Goal: Task Accomplishment & Management: Manage account settings

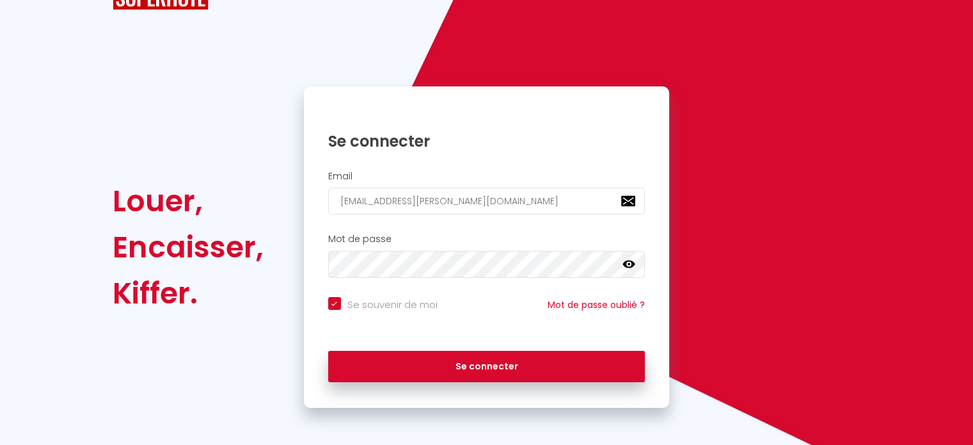
click at [253, 202] on div "Louer, Encaisser, Kiffer. Se connecter Email [EMAIL_ADDRESS][PERSON_NAME][DOMAI…" at bounding box center [486, 246] width 765 height 321
checkbox input "true"
type input "l"
checkbox input "true"
type input "li"
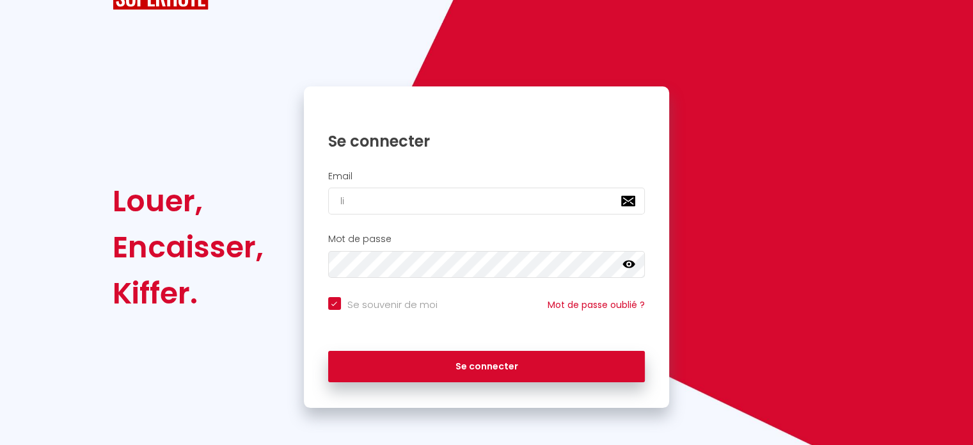
checkbox input "true"
type input "lin"
checkbox input "true"
type input "lind"
checkbox input "true"
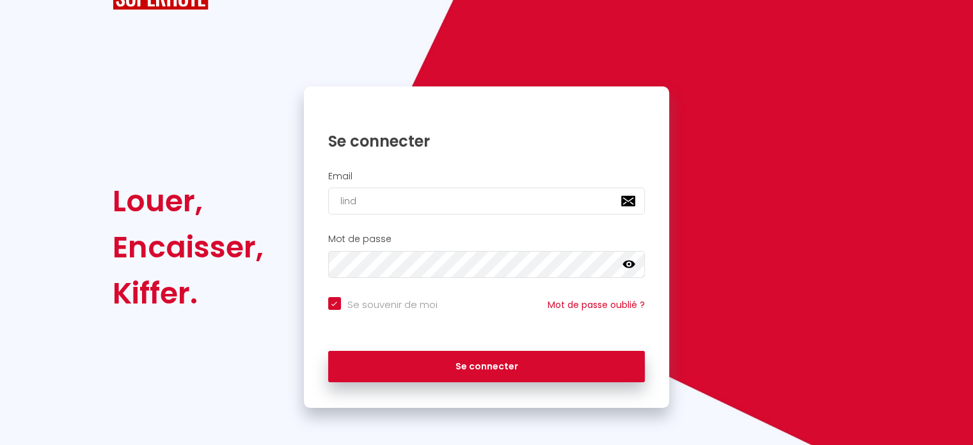
type input "linds"
checkbox input "true"
type input "lindsa"
checkbox input "true"
type input "[PERSON_NAME]"
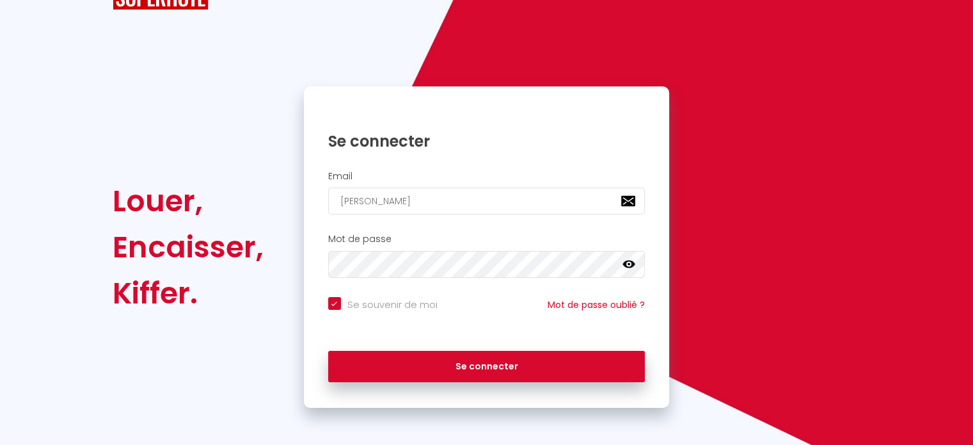
checkbox input "true"
type input "[PERSON_NAME]@"
checkbox input "true"
type input "[PERSON_NAME]"
checkbox input "true"
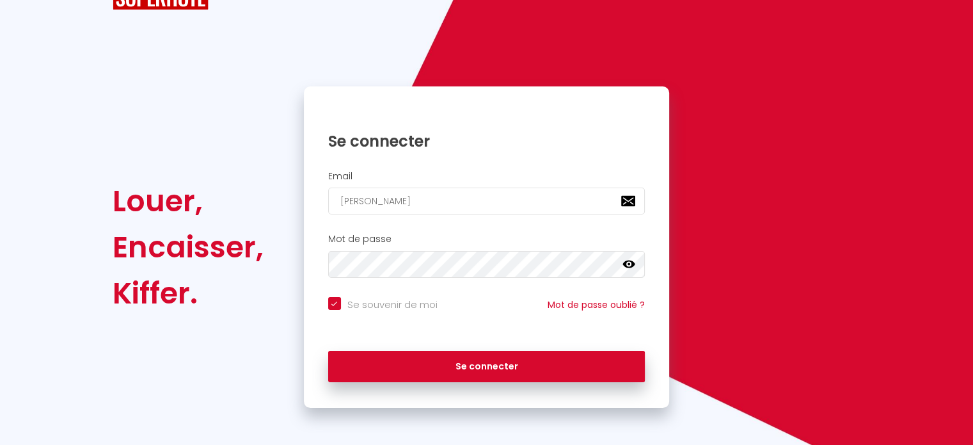
type input "[PERSON_NAME]"
checkbox input "true"
type input "[PERSON_NAME]"
checkbox input "true"
type input "[PERSON_NAME]"
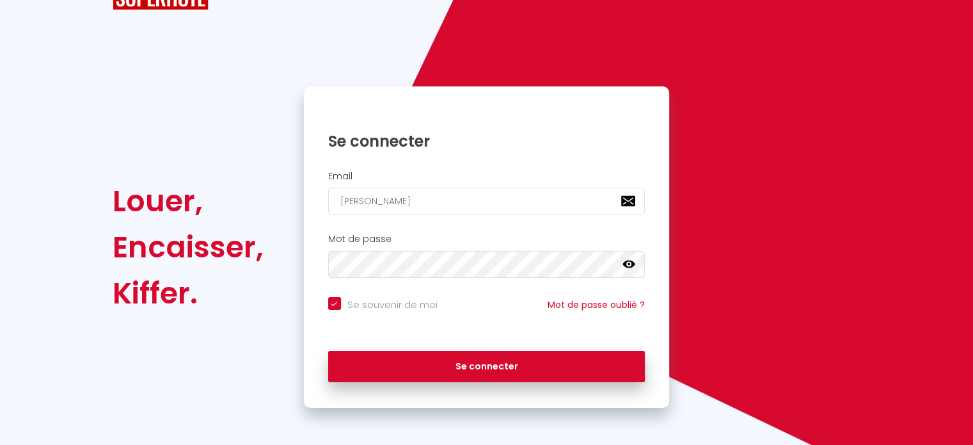
checkbox input "true"
type input "[PERSON_NAME]"
checkbox input "true"
type input "[PERSON_NAME]"
checkbox input "true"
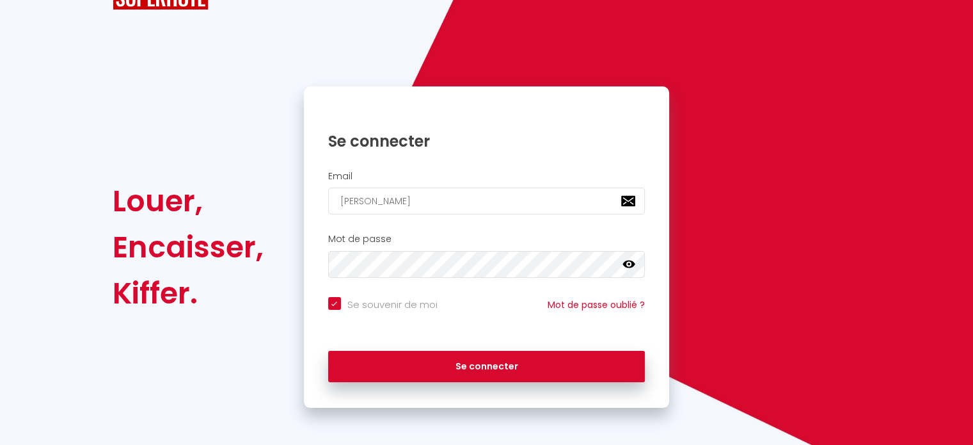
type input "[PERSON_NAME]"
checkbox input "true"
type input "[PERSON_NAME]"
checkbox input "true"
type input "[PERSON_NAME]"
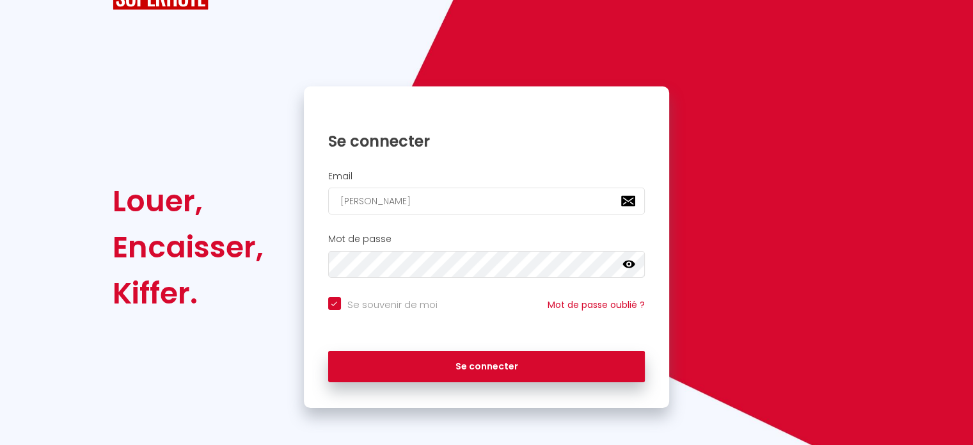
checkbox input "true"
type input "[PERSON_NAME]."
checkbox input "true"
type input "[PERSON_NAME]"
checkbox input "true"
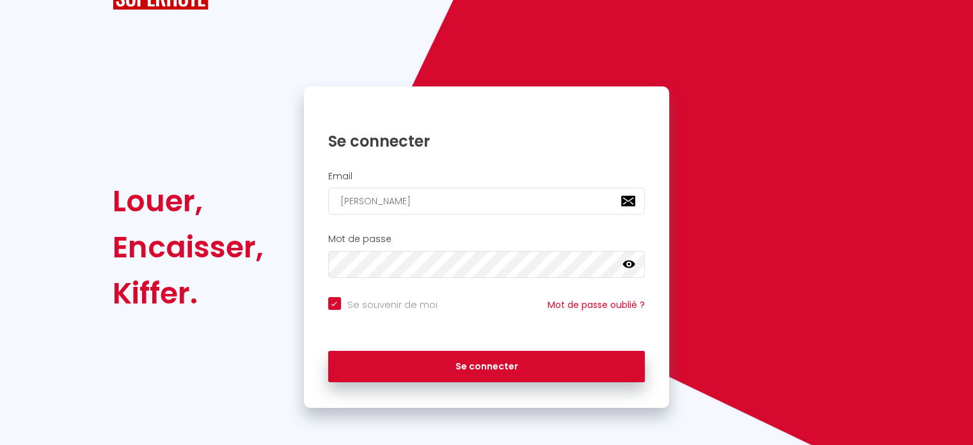
type input "[PERSON_NAME][EMAIL_ADDRESS][DOMAIN_NAME]"
checkbox input "true"
type input "[PERSON_NAME][EMAIL_ADDRESS][DOMAIN_NAME]"
checkbox input "true"
type input "[PERSON_NAME][EMAIL_ADDRESS][DOMAIN_NAME]"
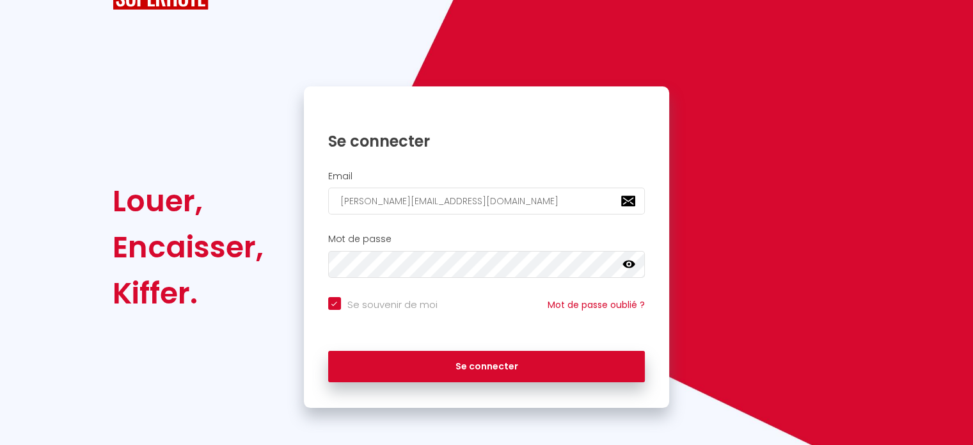
click at [328, 351] on button "Se connecter" at bounding box center [486, 367] width 317 height 32
checkbox input "true"
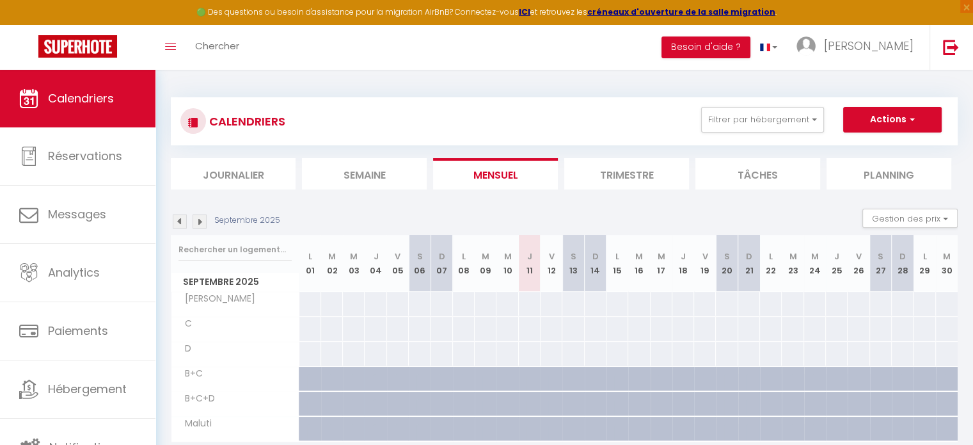
click at [186, 217] on img at bounding box center [180, 221] width 14 height 14
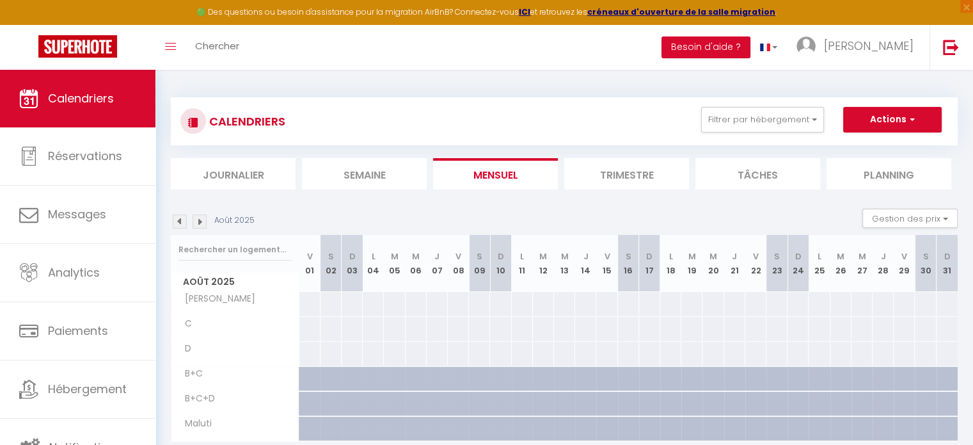
scroll to position [69, 0]
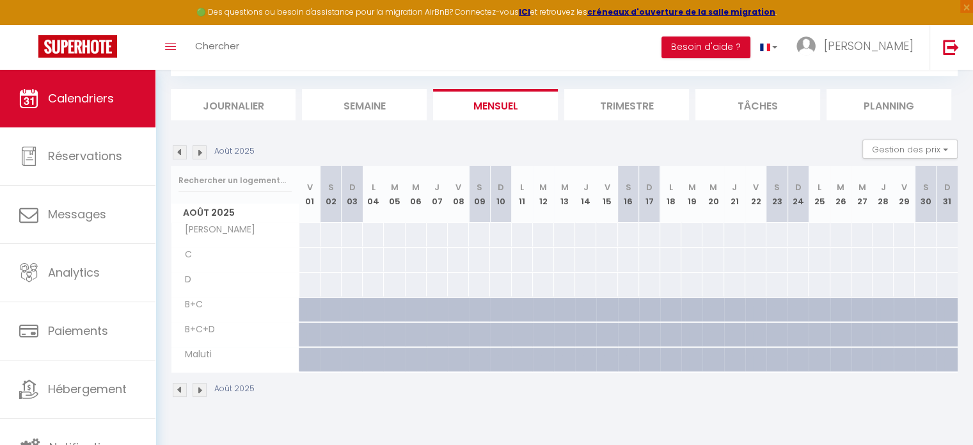
click at [181, 153] on img at bounding box center [180, 152] width 14 height 14
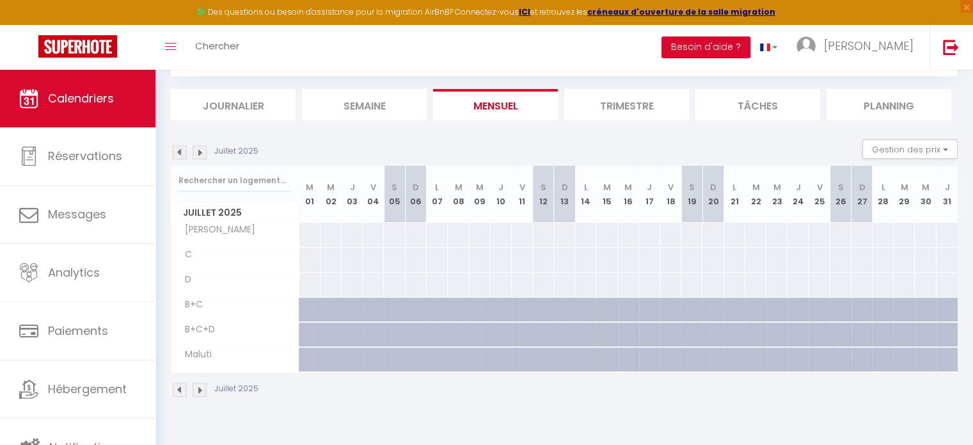
click at [180, 153] on img at bounding box center [180, 152] width 14 height 14
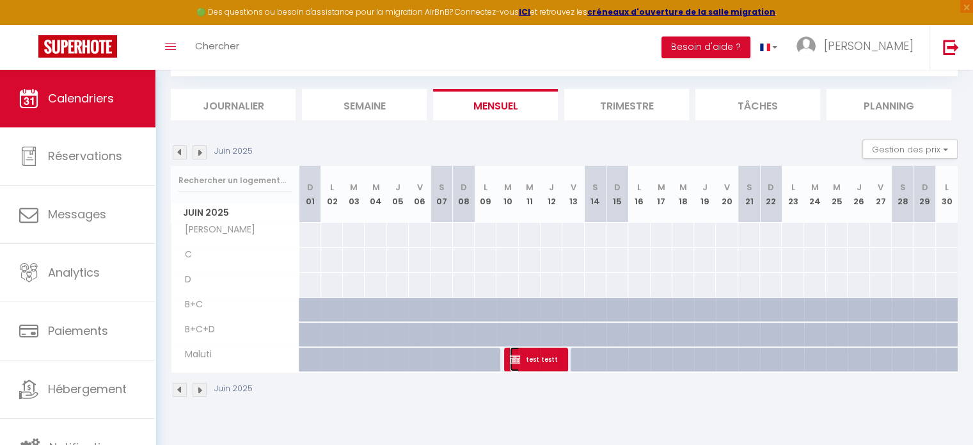
click at [545, 358] on span "test testt" at bounding box center [535, 359] width 51 height 24
select select "OK"
select select "KO"
select select "0"
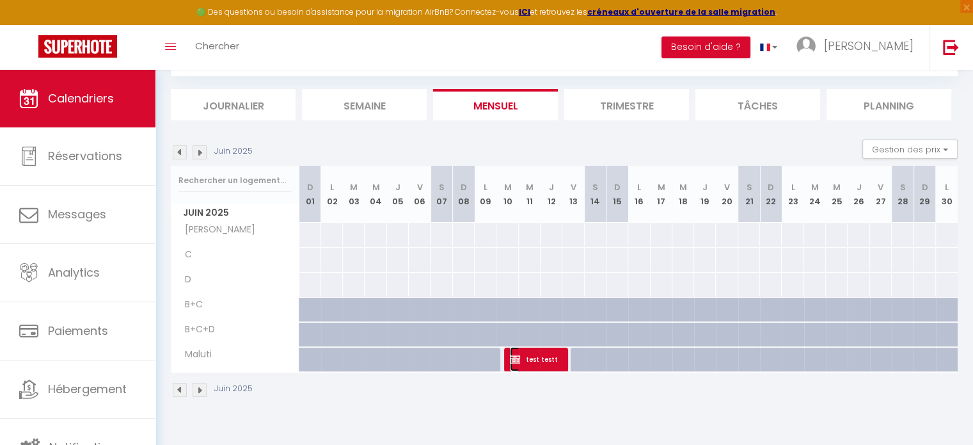
select select "1"
select select
select select "20664"
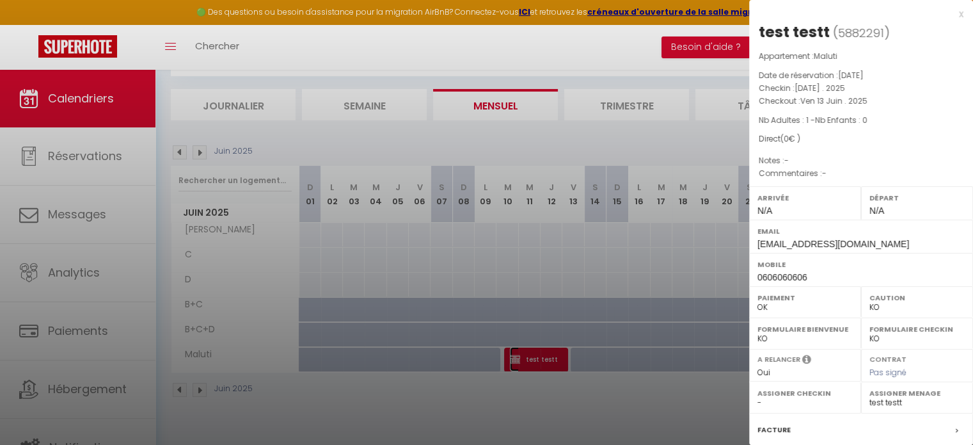
scroll to position [149, 0]
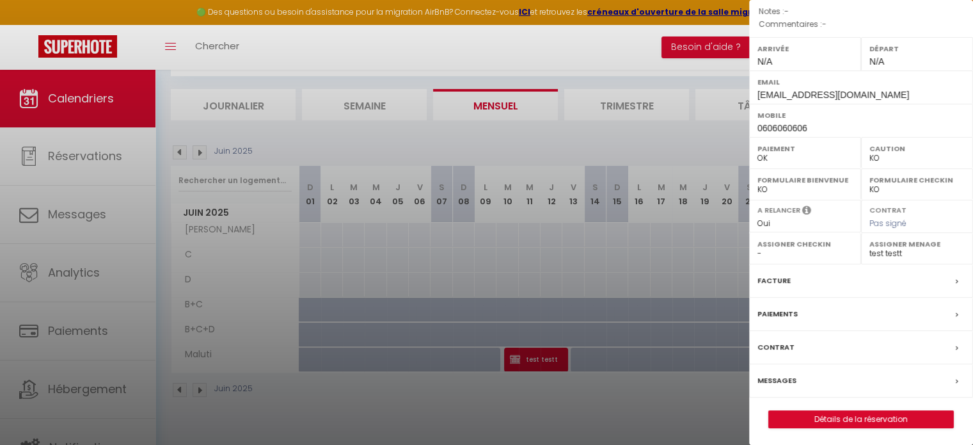
click at [770, 285] on label "Facture" at bounding box center [774, 280] width 33 height 13
select select
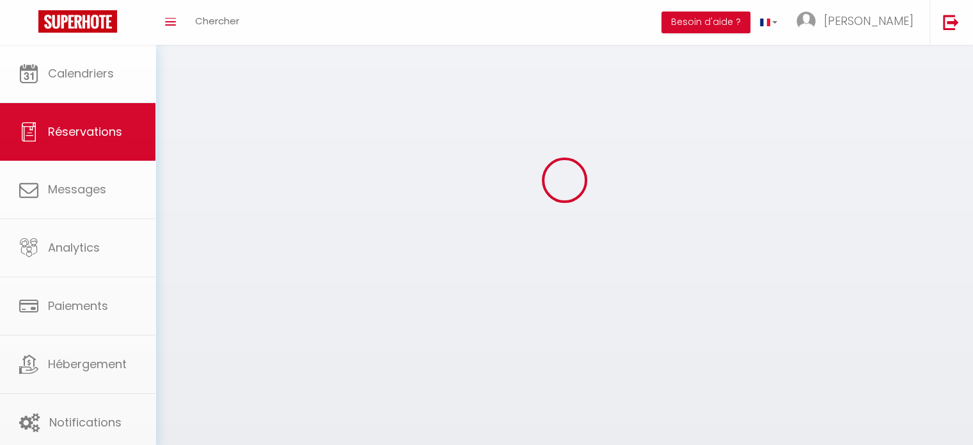
select select
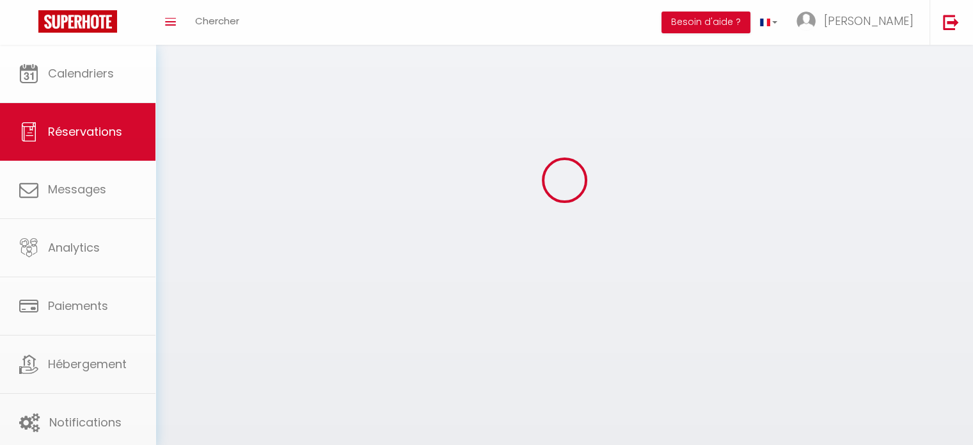
select select
checkbox input "false"
select select
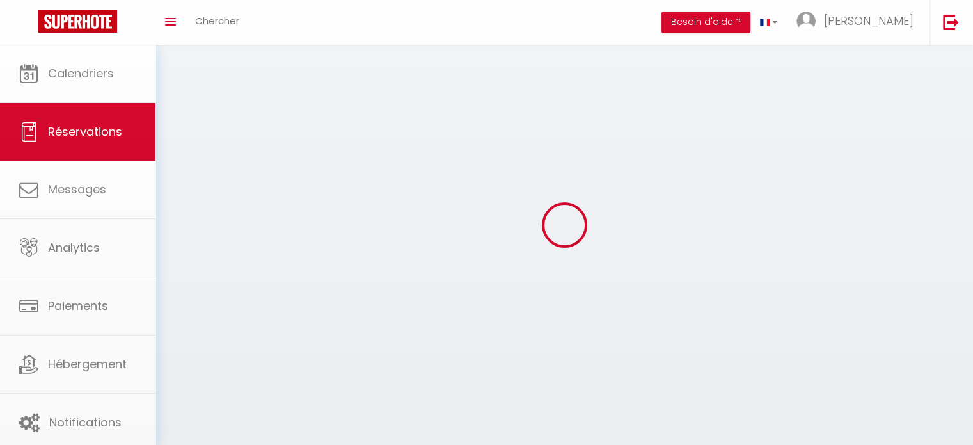
select select
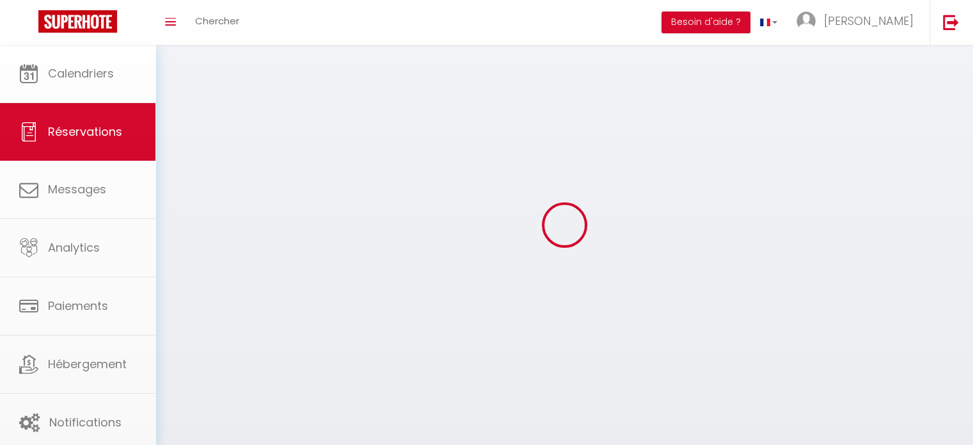
select select
checkbox input "false"
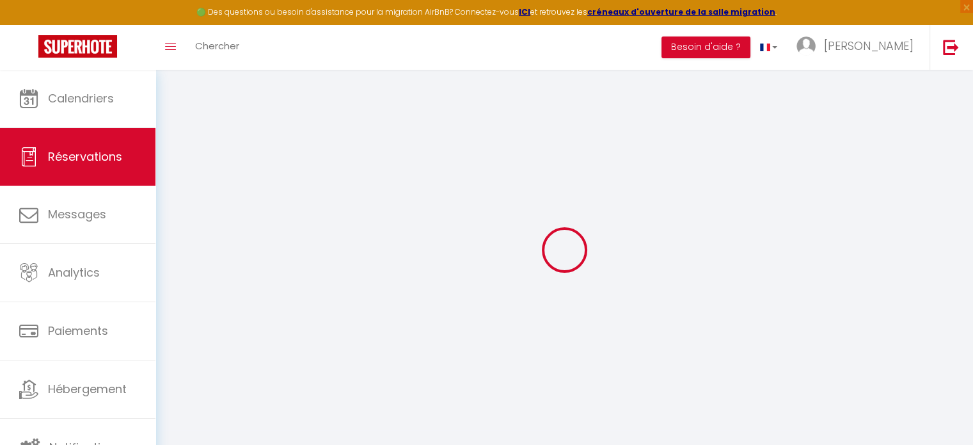
select select
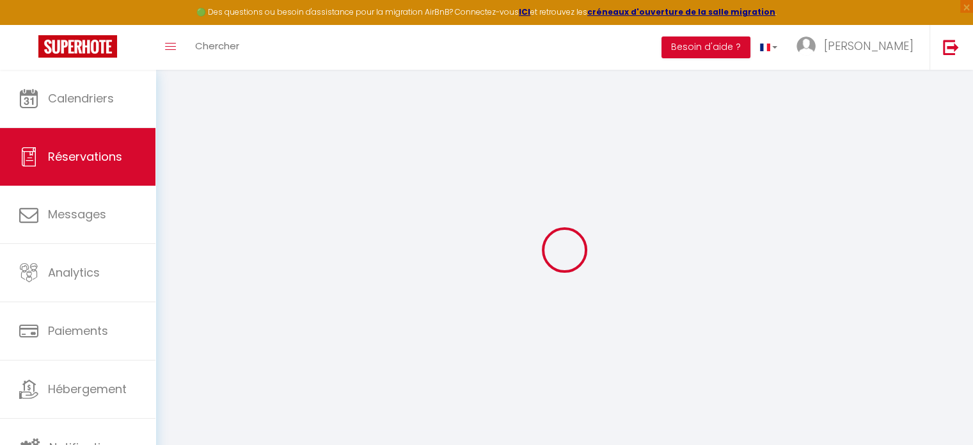
select select
checkbox input "false"
select select
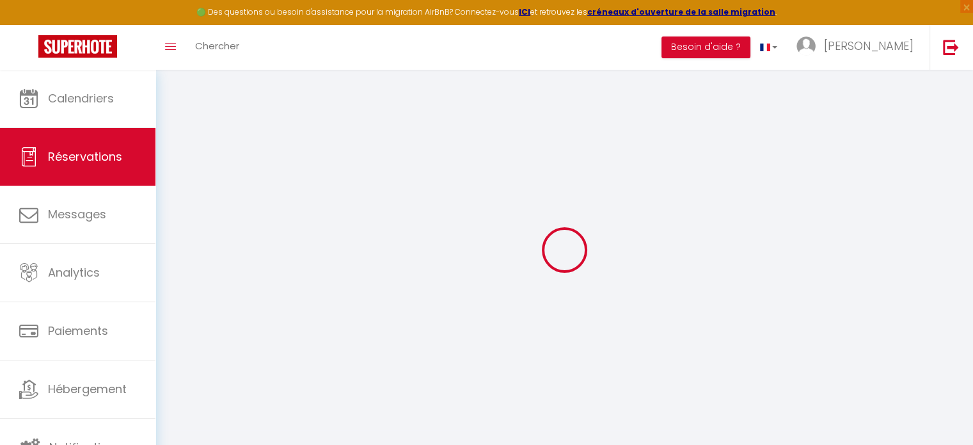
select select
checkbox input "false"
select select
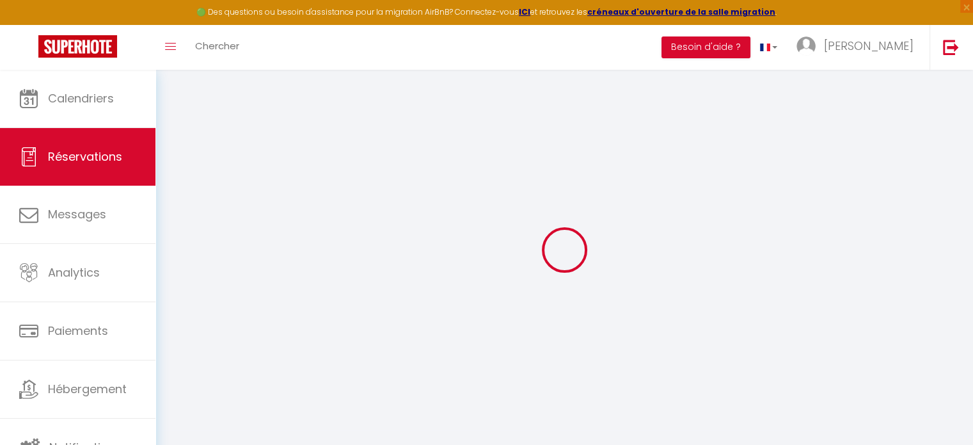
type input "test"
type input "testt"
type input "[EMAIL_ADDRESS][DOMAIN_NAME]"
type input "0606060606"
select select "FR"
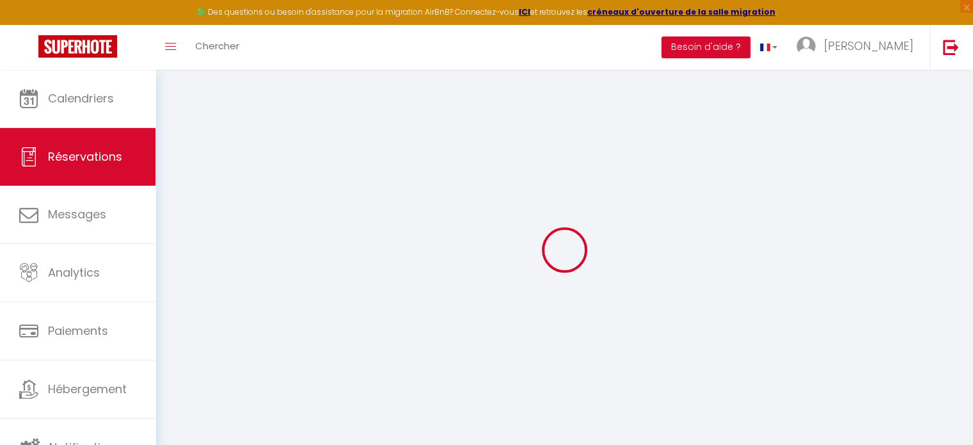
select select "30860"
select select "1"
type input "[DATE]"
select select
type input "Ven 13 Juin 2025"
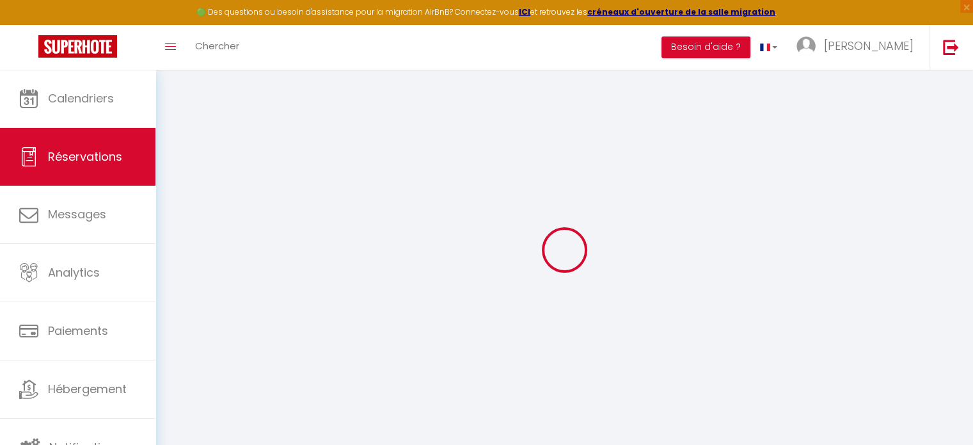
select select
type input "1"
select select "12"
select select
checkbox input "false"
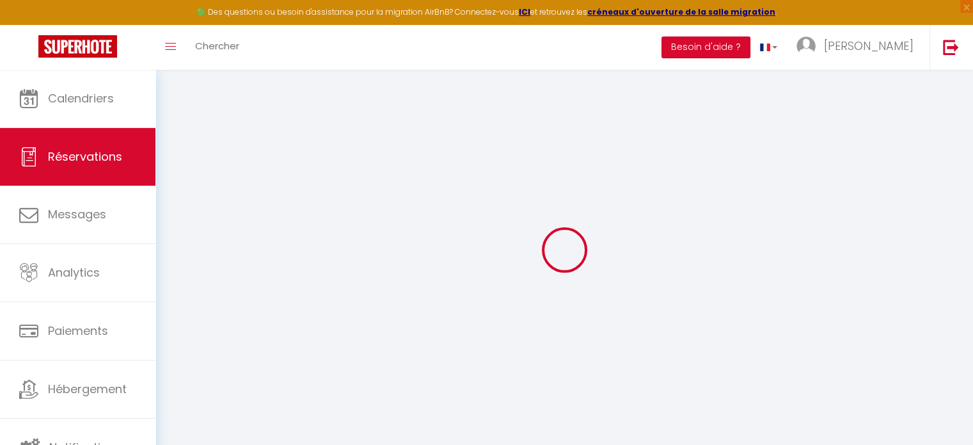
type input "0"
select select
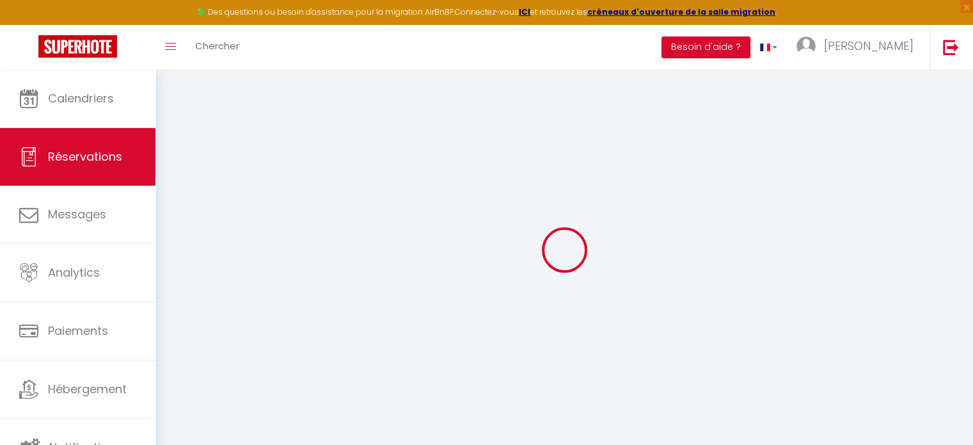
select select
select select "14"
checkbox input "false"
select select
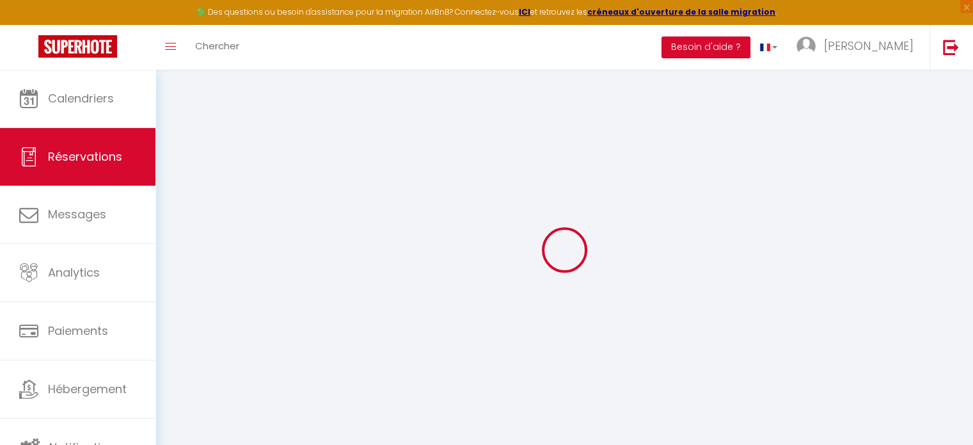
checkbox input "false"
select select
checkbox input "false"
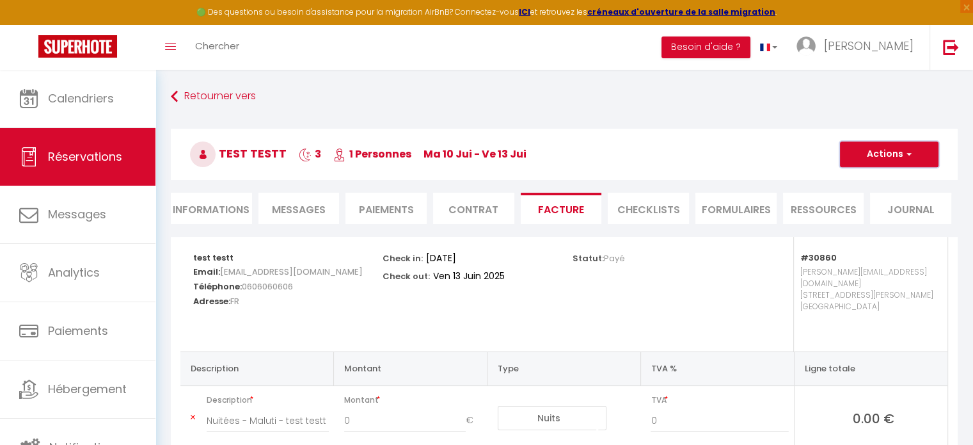
click at [898, 154] on button "Actions" at bounding box center [889, 154] width 99 height 26
click at [957, 50] on img at bounding box center [951, 47] width 16 height 16
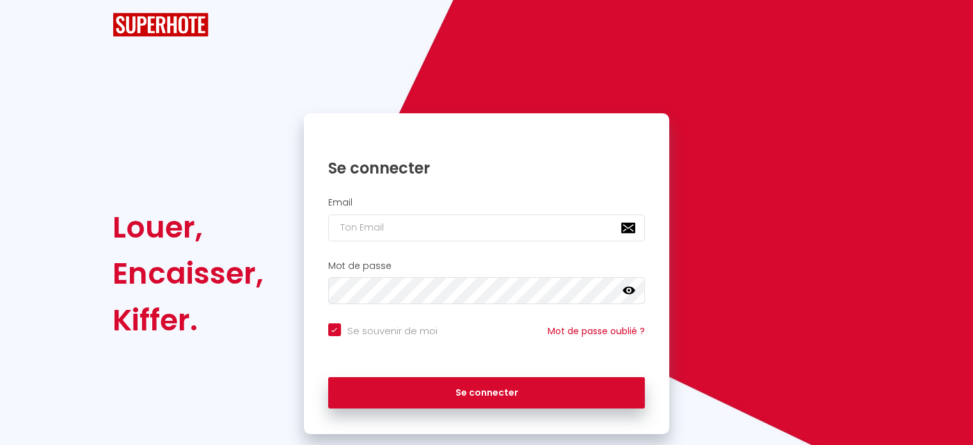
checkbox input "true"
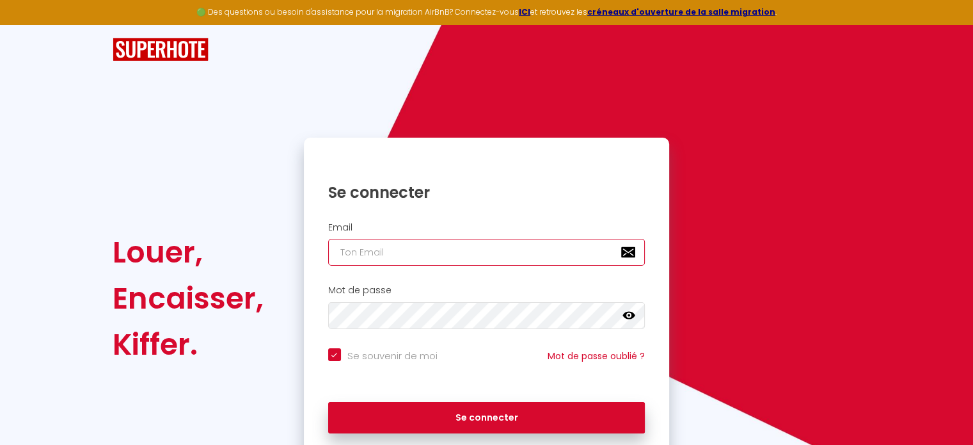
paste input "[EMAIL_ADDRESS][DOMAIN_NAME]"
type input "[EMAIL_ADDRESS][DOMAIN_NAME]"
checkbox input "true"
click at [450, 243] on input "[EMAIL_ADDRESS][DOMAIN_NAME]" at bounding box center [486, 252] width 317 height 27
type input "[EMAIL_ADDRESS][DOMAIN_NAME]"
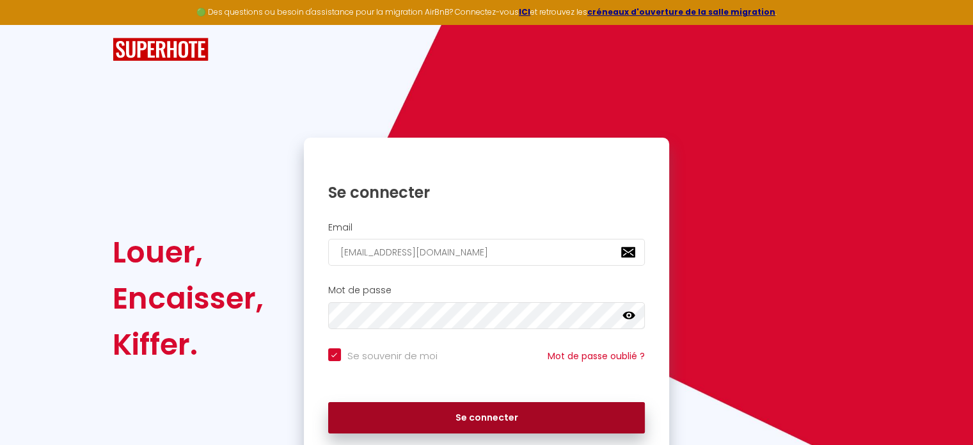
click at [463, 413] on button "Se connecter" at bounding box center [486, 418] width 317 height 32
checkbox input "true"
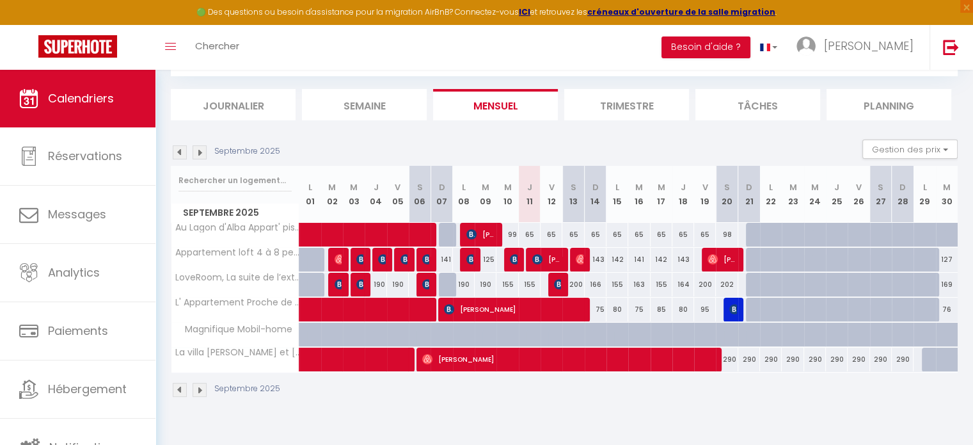
scroll to position [69, 0]
click at [907, 157] on button "Gestion des prix" at bounding box center [910, 148] width 95 height 19
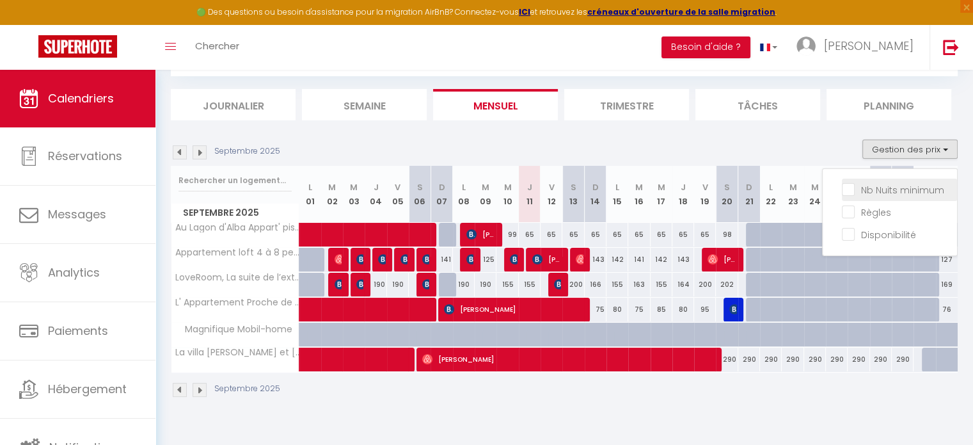
click at [863, 191] on input "Nb Nuits minimum" at bounding box center [899, 188] width 115 height 13
checkbox input "true"
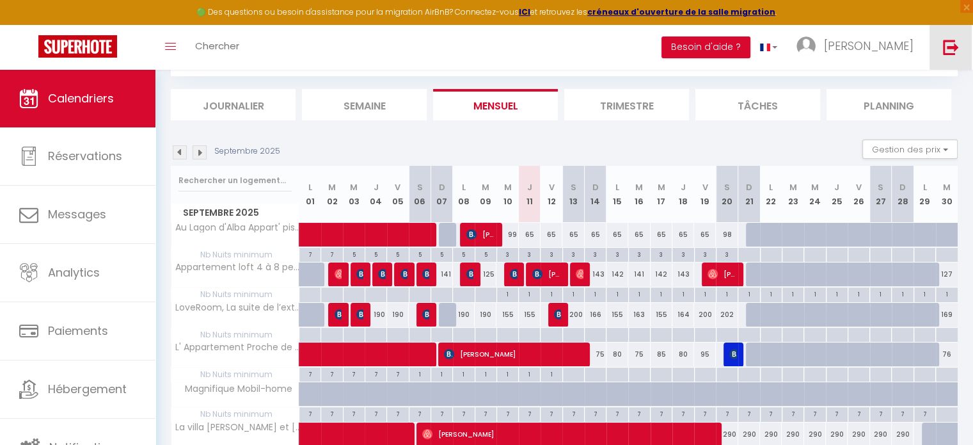
click at [947, 44] on img at bounding box center [951, 47] width 16 height 16
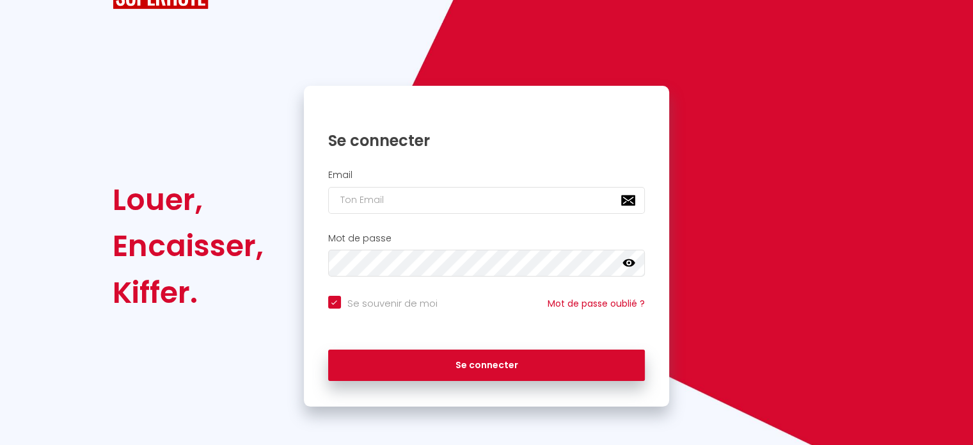
scroll to position [51, 0]
checkbox input "true"
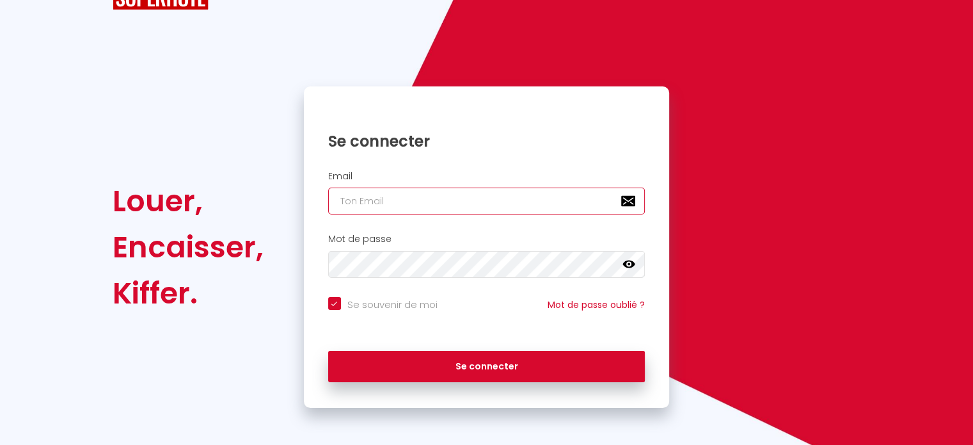
click at [442, 211] on input "email" at bounding box center [486, 200] width 317 height 27
paste input "[EMAIL_ADDRESS][DOMAIN_NAME]"
type input "[EMAIL_ADDRESS][DOMAIN_NAME]"
checkbox input "true"
type input "[EMAIL_ADDRESS][DOMAIN_NAME]"
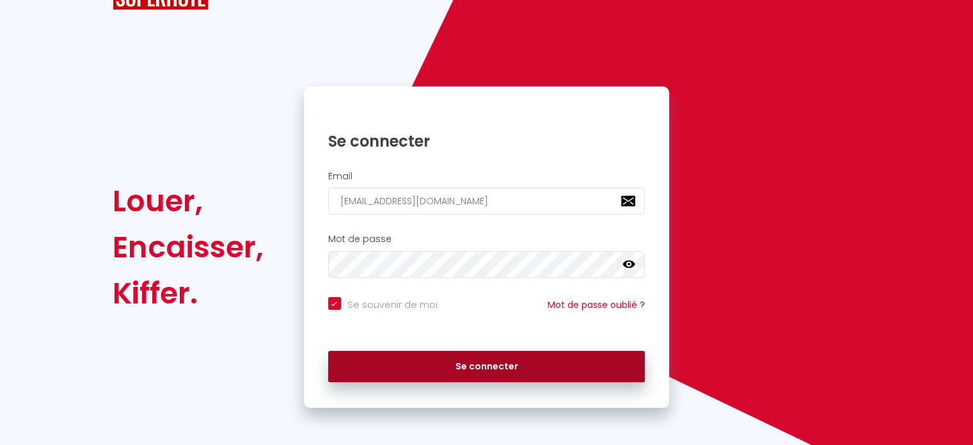
click at [466, 354] on button "Se connecter" at bounding box center [486, 367] width 317 height 32
checkbox input "true"
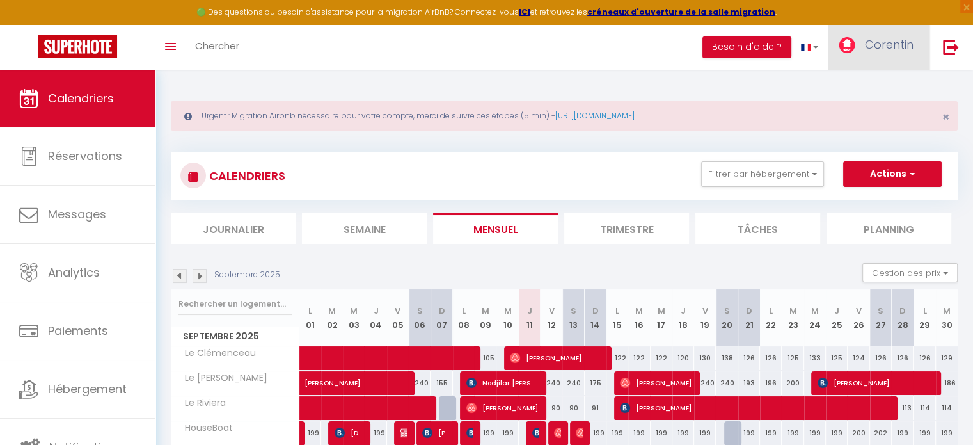
click at [882, 53] on link "Corentin" at bounding box center [879, 47] width 102 height 45
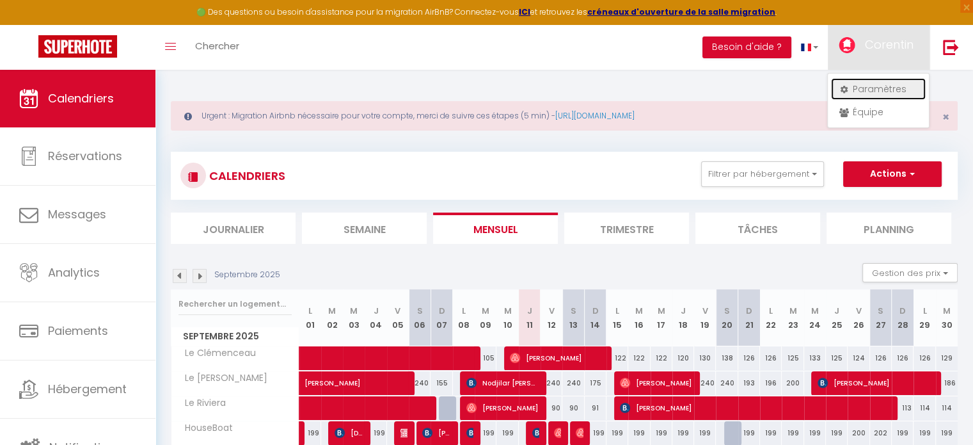
click at [880, 83] on link "Paramètres" at bounding box center [878, 89] width 95 height 22
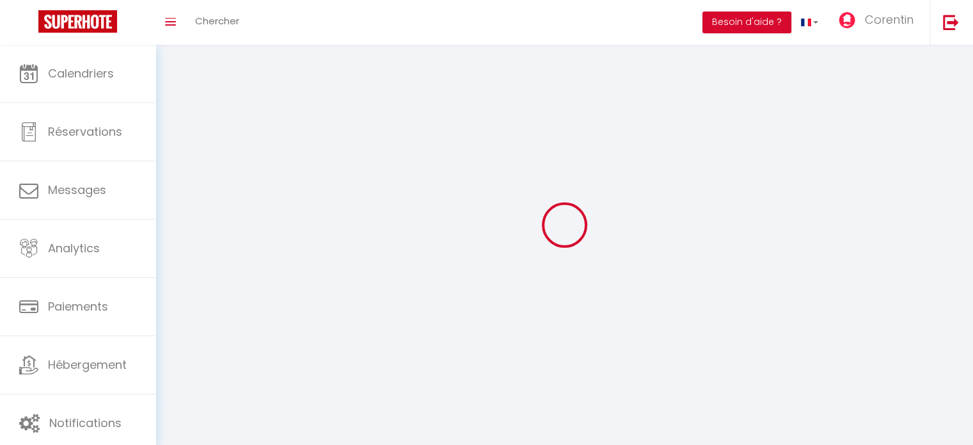
select select "fr"
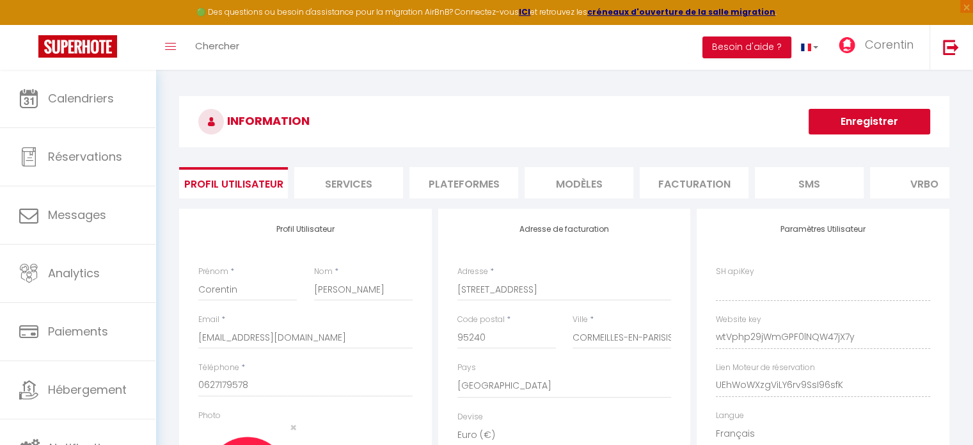
type input "wtVphp29jWmGPF0lNQW47jX7y"
type input "UEhWoWXzgViLY6rv9SsI96sfK"
type input "[URL][DOMAIN_NAME]"
click at [470, 189] on li "Plateformes" at bounding box center [464, 182] width 109 height 31
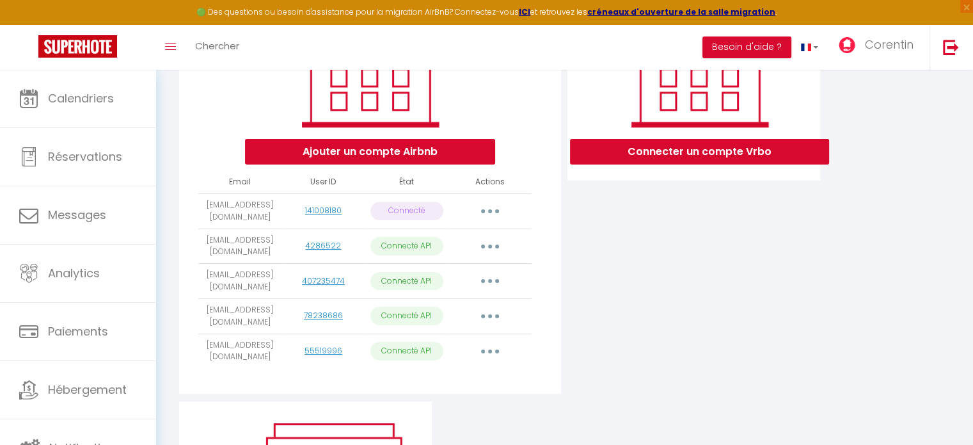
scroll to position [217, 0]
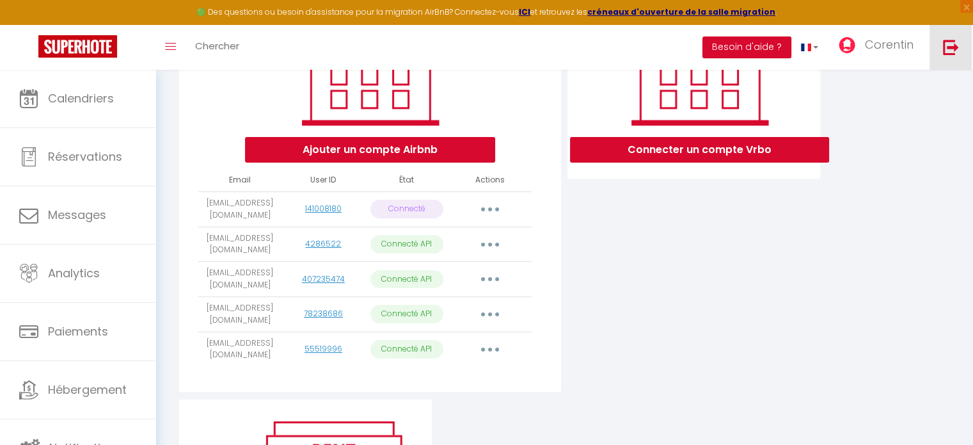
click at [952, 45] on img at bounding box center [951, 47] width 16 height 16
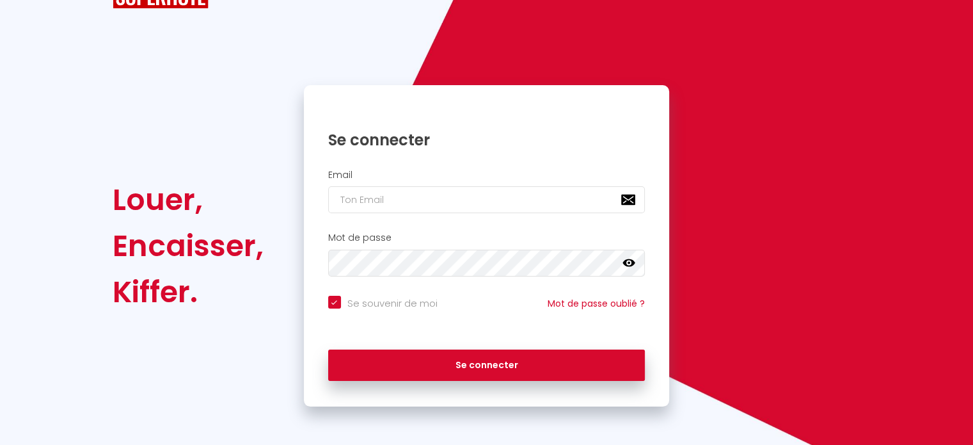
scroll to position [51, 0]
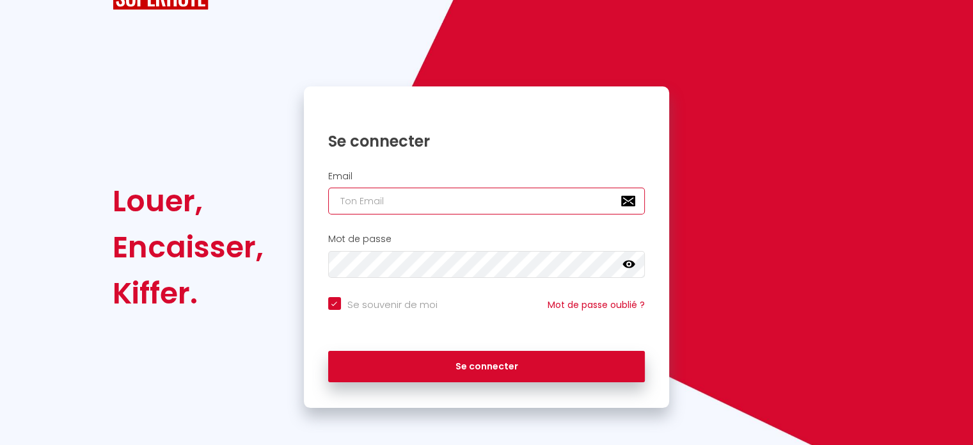
paste input "[EMAIL_ADDRESS][DOMAIN_NAME]"
type input "[EMAIL_ADDRESS][DOMAIN_NAME]"
checkbox input "true"
click at [461, 205] on input "[EMAIL_ADDRESS][DOMAIN_NAME]" at bounding box center [486, 200] width 317 height 27
type input "[EMAIL_ADDRESS][DOMAIN_NAME]"
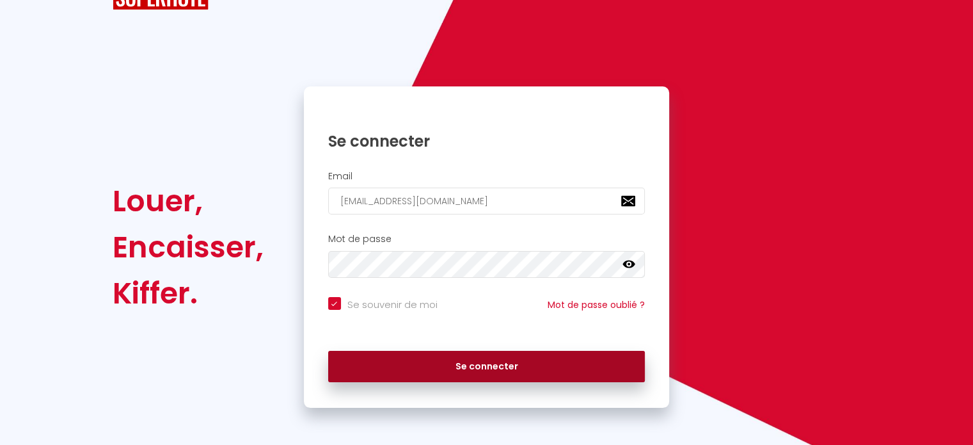
click at [479, 370] on button "Se connecter" at bounding box center [486, 367] width 317 height 32
checkbox input "true"
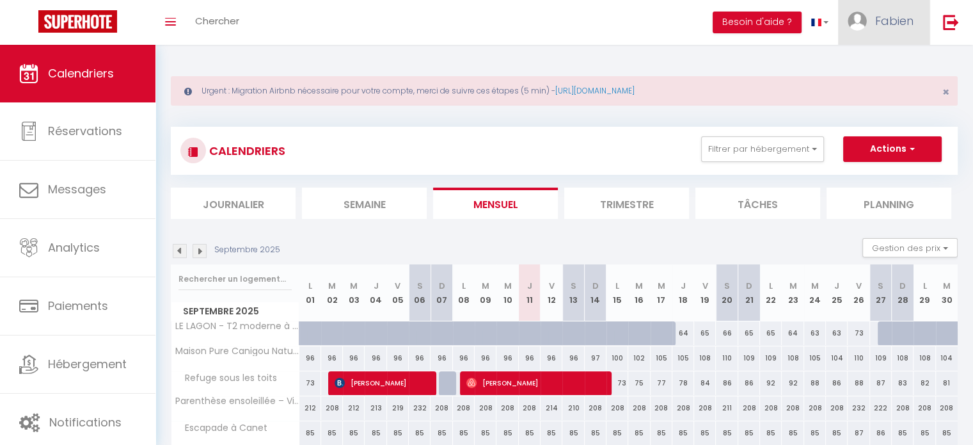
click at [883, 27] on span "Fabien" at bounding box center [894, 21] width 38 height 16
click at [879, 58] on link "Paramètres" at bounding box center [878, 64] width 95 height 22
select select "fr"
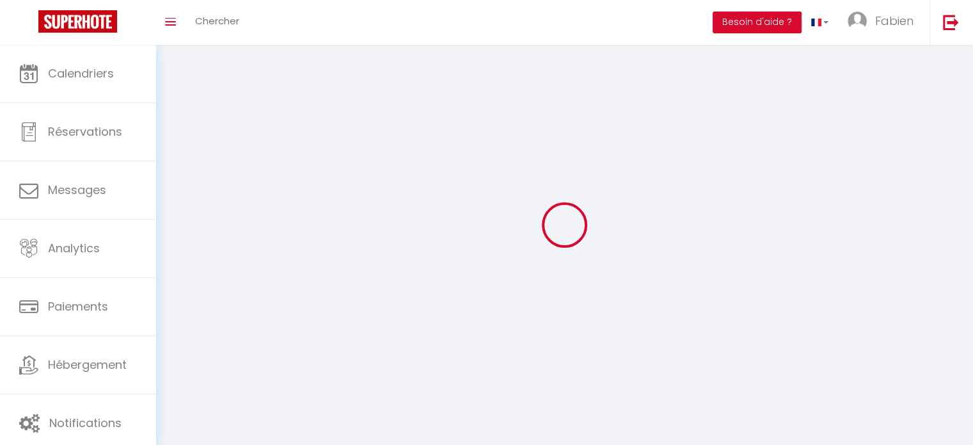
type input "Fabien"
type input "IRUJO"
type input "0685601728"
type input "[STREET_ADDRESS][PERSON_NAME]"
type input "66130"
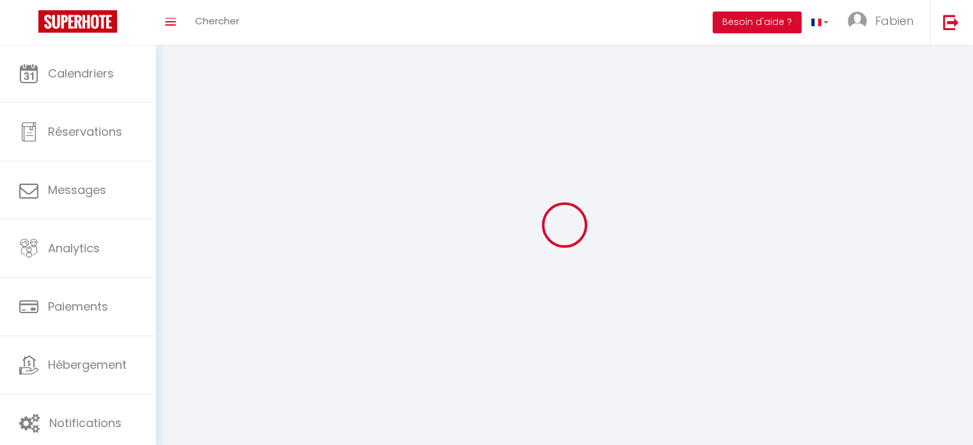
type input "ille sur tet"
type input "RY4fpAFsQM34GxL4FnOQ9wHC9"
type input "giMsG61yNgwqSxY0UCTFoZhMK"
select select "28"
select select "fr"
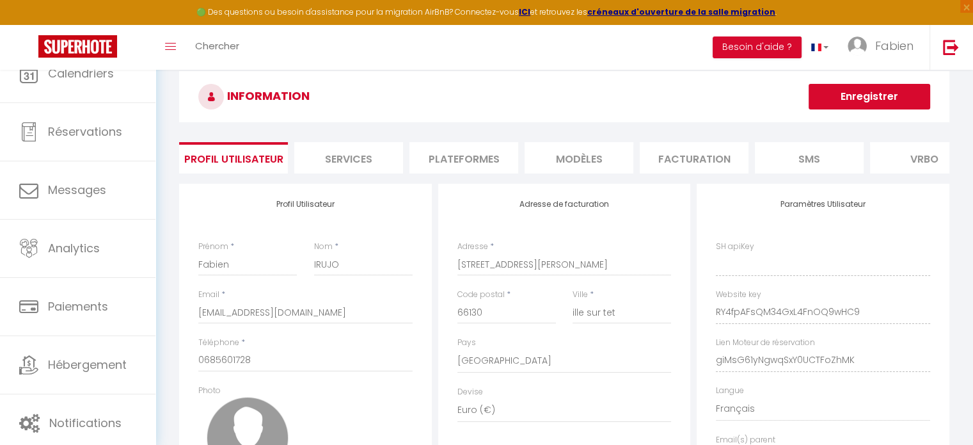
type input "RY4fpAFsQM34GxL4FnOQ9wHC9"
type input "giMsG61yNgwqSxY0UCTFoZhMK"
type input "[URL][DOMAIN_NAME]"
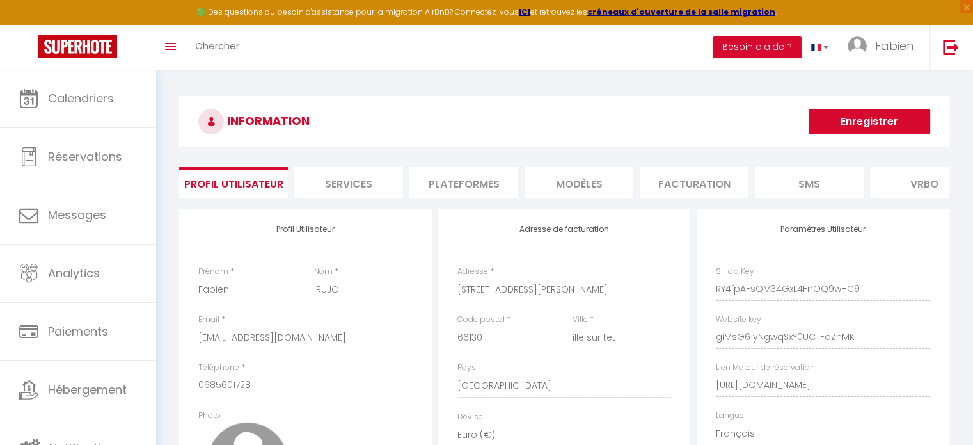
click at [904, 187] on li "Vrbo" at bounding box center [924, 182] width 109 height 31
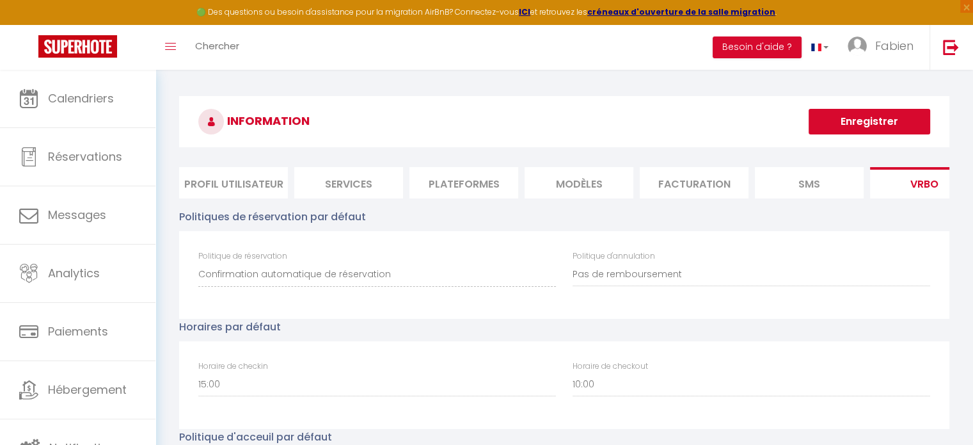
click at [450, 175] on li "Plateformes" at bounding box center [464, 182] width 109 height 31
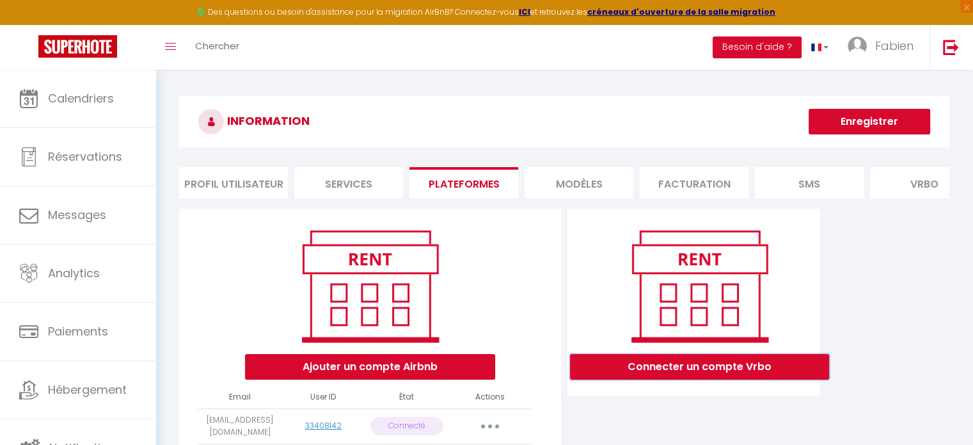
click at [713, 378] on button "Connecter un compte Vrbo" at bounding box center [699, 367] width 259 height 26
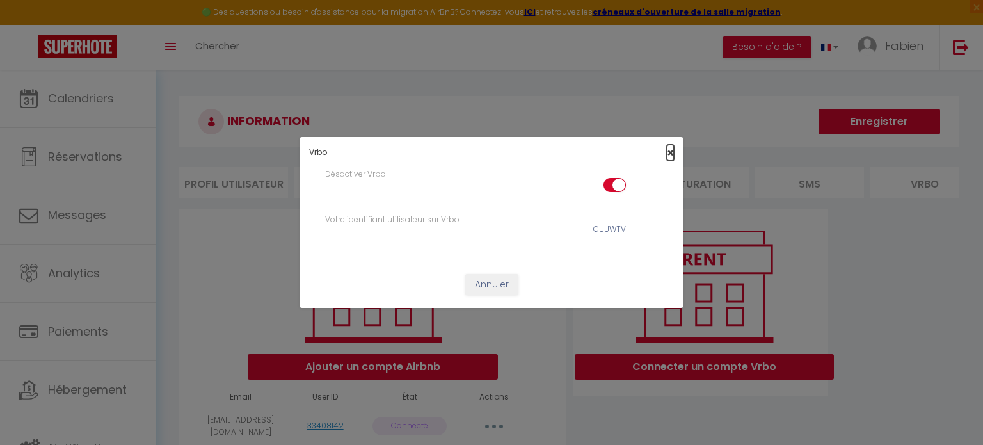
click at [671, 152] on span "×" at bounding box center [670, 153] width 7 height 16
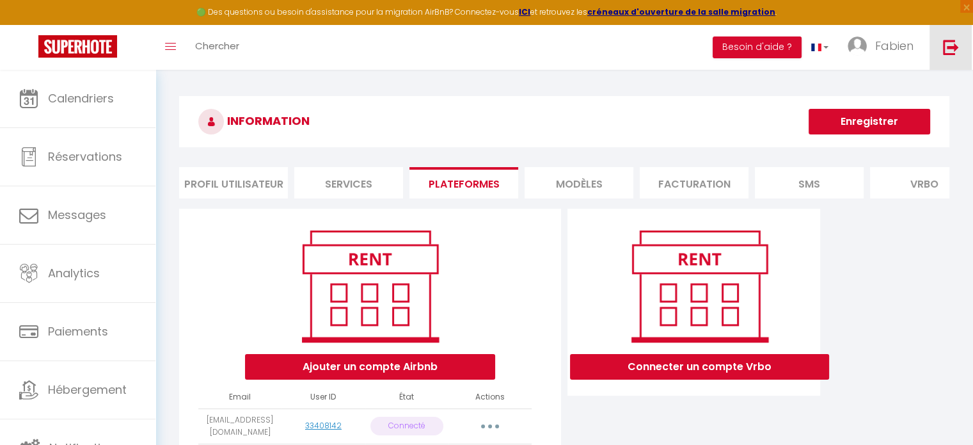
click at [957, 54] on img at bounding box center [951, 47] width 16 height 16
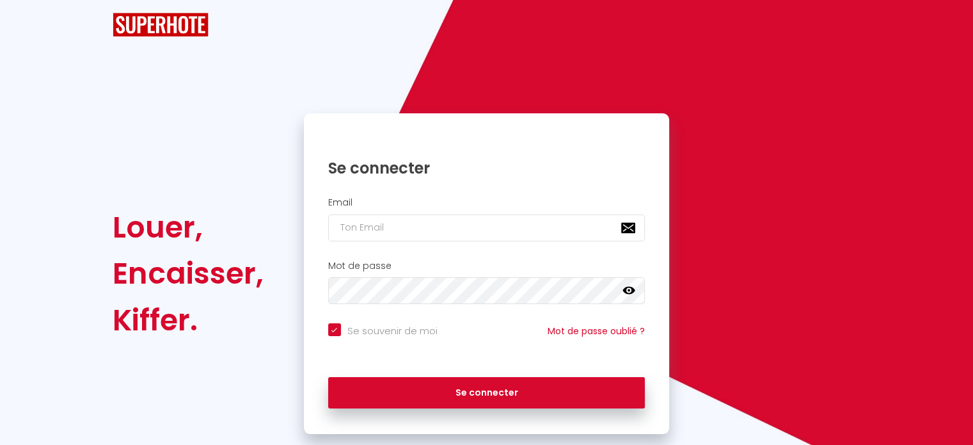
checkbox input "true"
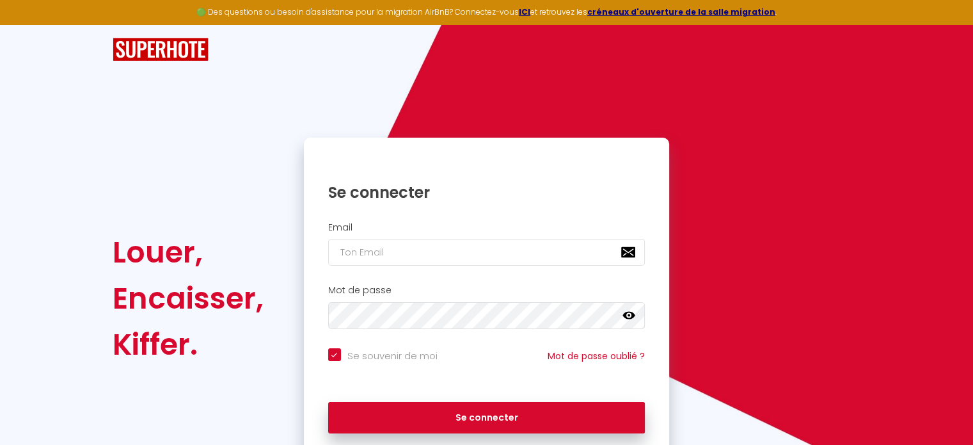
click at [537, 226] on h2 "Email" at bounding box center [486, 227] width 317 height 11
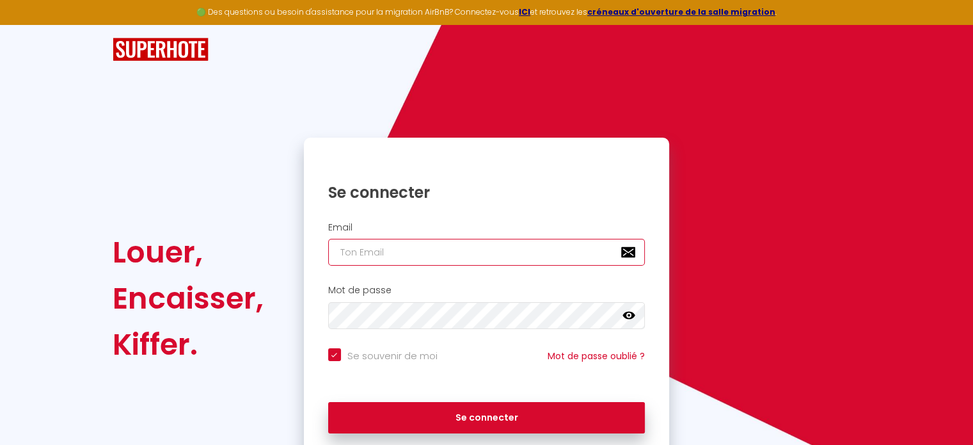
paste input "[PERSON_NAME][EMAIL_ADDRESS][DOMAIN_NAME]"
type input "[PERSON_NAME][EMAIL_ADDRESS][DOMAIN_NAME]"
checkbox input "true"
click at [528, 253] on input "[PERSON_NAME][EMAIL_ADDRESS][DOMAIN_NAME]" at bounding box center [486, 252] width 317 height 27
type input "[PERSON_NAME][EMAIL_ADDRESS][DOMAIN_NAME]"
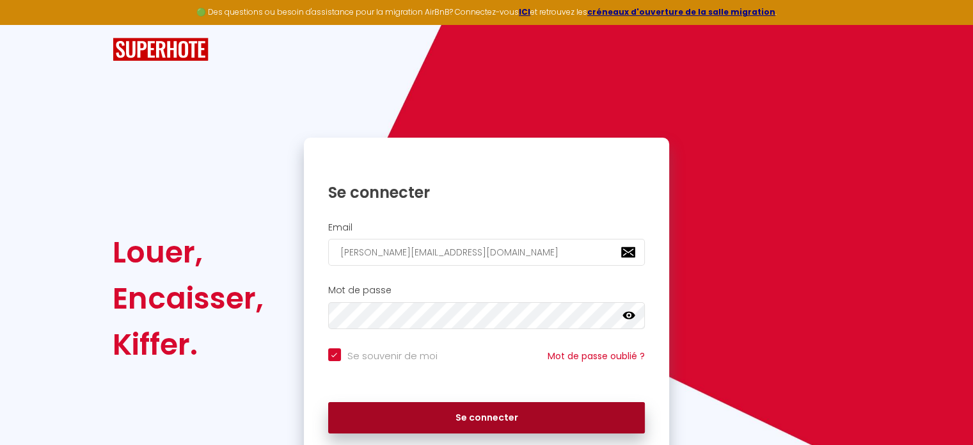
click at [506, 419] on button "Se connecter" at bounding box center [486, 418] width 317 height 32
checkbox input "true"
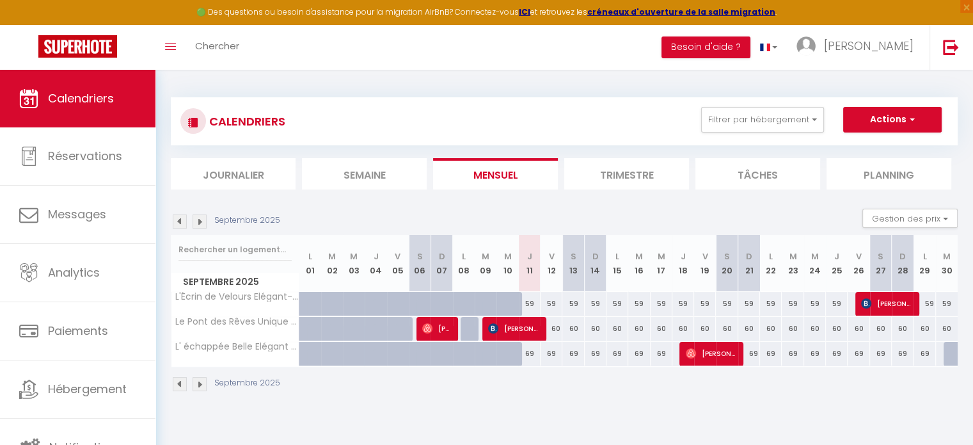
click at [199, 225] on img at bounding box center [200, 221] width 14 height 14
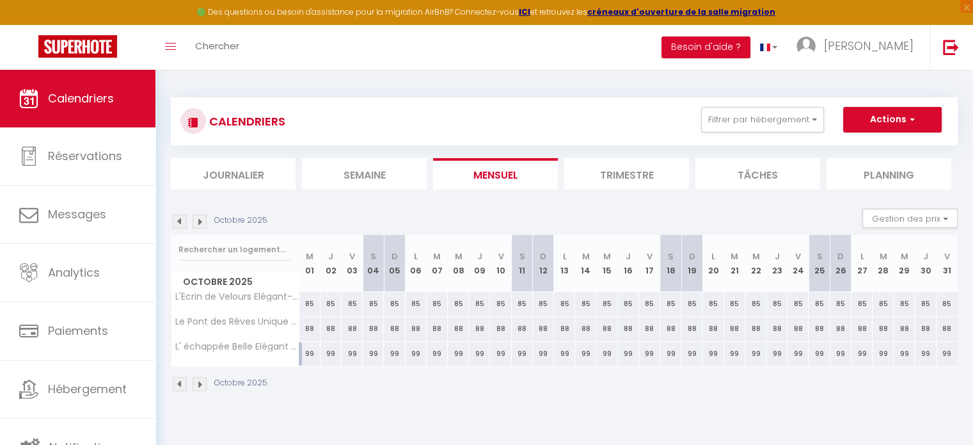
click at [199, 225] on img at bounding box center [200, 221] width 14 height 14
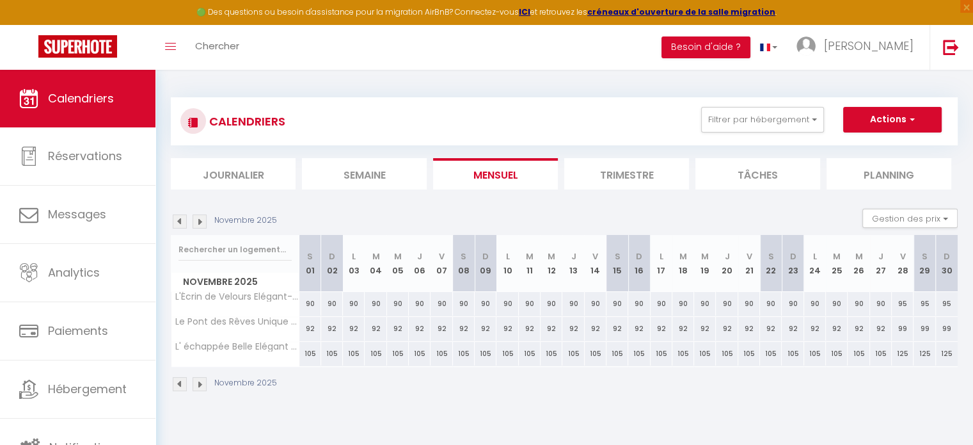
click at [199, 225] on img at bounding box center [200, 221] width 14 height 14
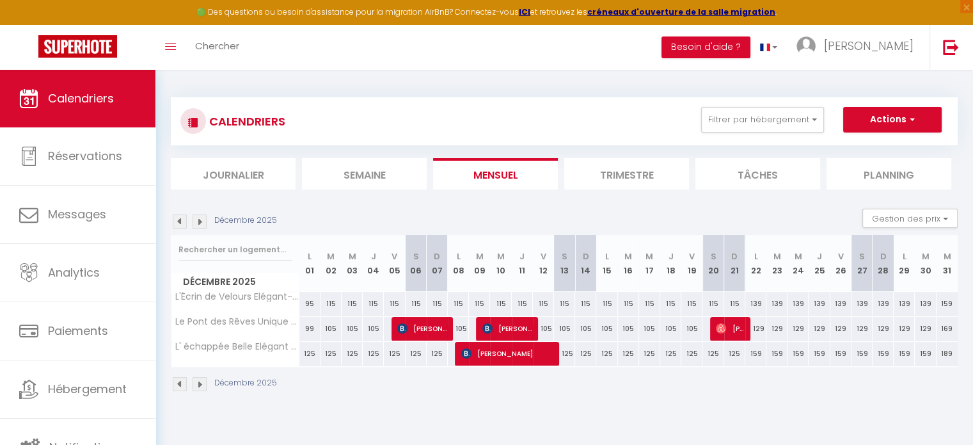
click at [200, 222] on img at bounding box center [200, 221] width 14 height 14
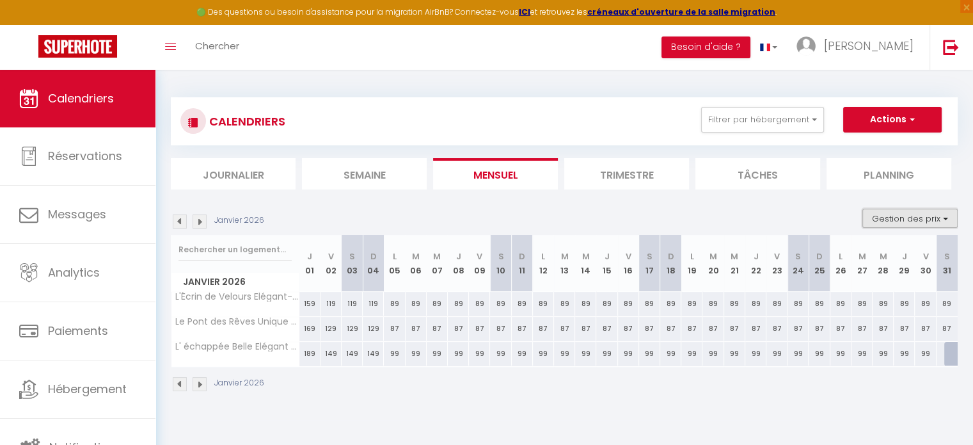
click at [906, 215] on button "Gestion des prix" at bounding box center [910, 218] width 95 height 19
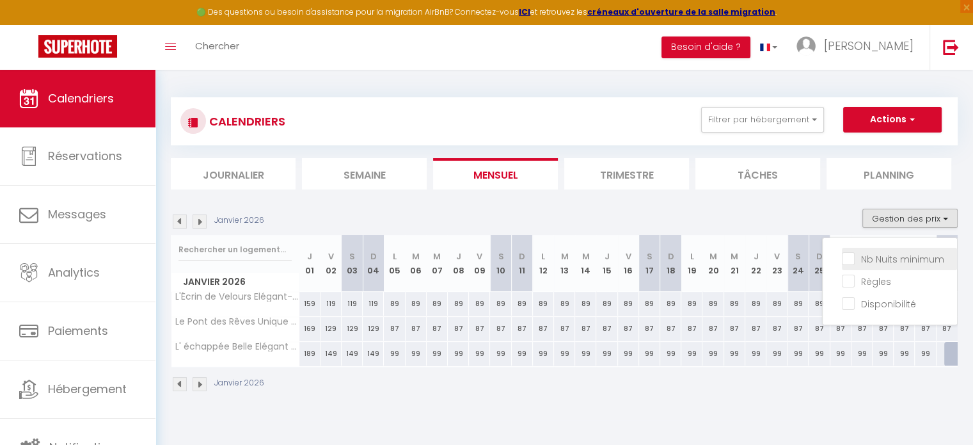
click at [881, 253] on input "Nb Nuits minimum" at bounding box center [899, 257] width 115 height 13
checkbox input "true"
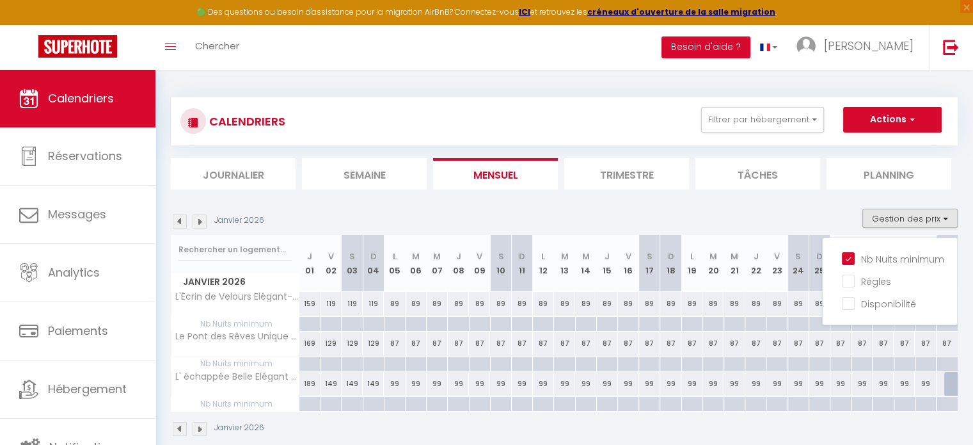
scroll to position [69, 0]
